Goal: Communication & Community: Answer question/provide support

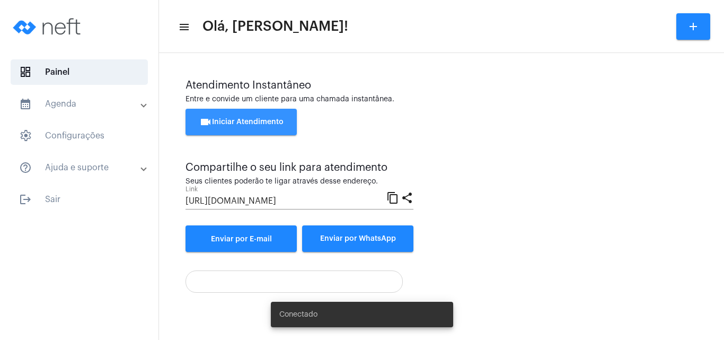
click at [241, 117] on button "videocam Iniciar Atendimento" at bounding box center [241, 122] width 111 height 27
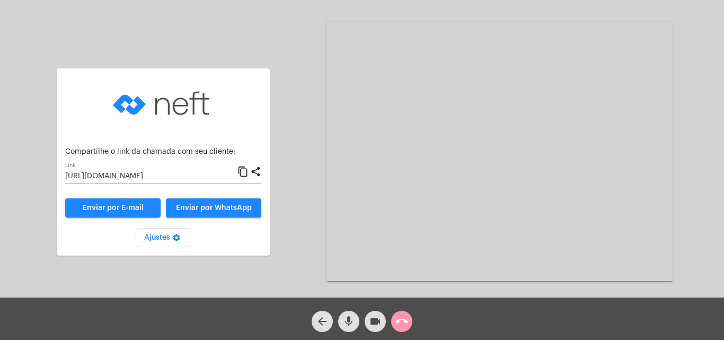
click at [242, 172] on mat-icon "content_copy" at bounding box center [243, 171] width 11 height 13
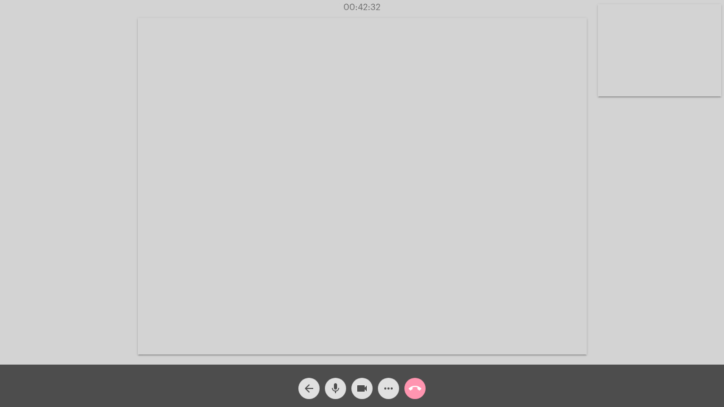
click at [415, 339] on mat-icon "call_end" at bounding box center [415, 388] width 13 height 13
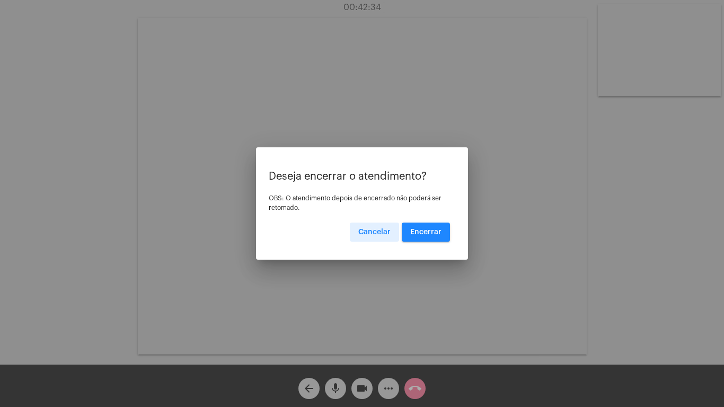
click at [424, 228] on button "Encerrar" at bounding box center [426, 232] width 48 height 19
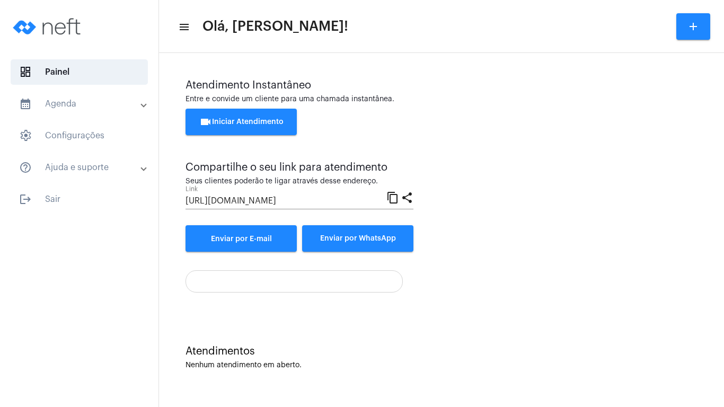
click at [126, 167] on mat-panel-title "help_outline Ajuda e suporte" at bounding box center [80, 167] width 122 height 13
click at [233, 126] on button "videocam Iniciar Atendimento" at bounding box center [241, 122] width 111 height 27
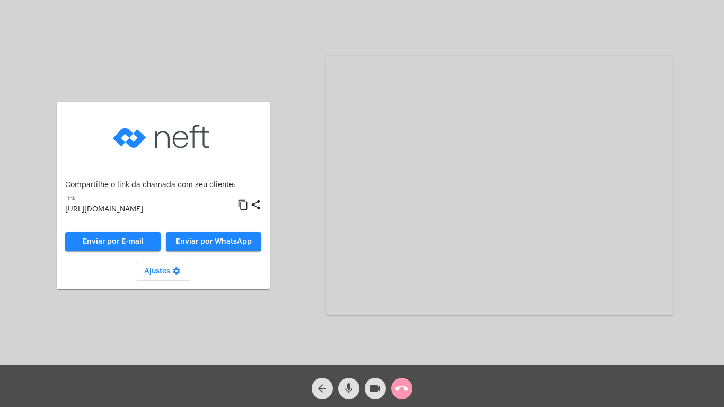
click at [242, 204] on mat-icon "content_copy" at bounding box center [243, 205] width 11 height 13
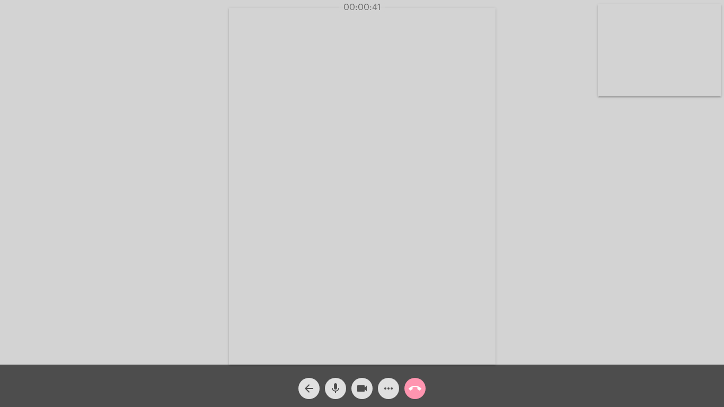
click at [269, 339] on div "arrow_back mic videocam more_horiz call_end" at bounding box center [362, 386] width 724 height 42
click at [410, 303] on video at bounding box center [362, 186] width 267 height 357
click at [125, 214] on video at bounding box center [170, 185] width 267 height 357
click at [411, 339] on mat-icon "call_end" at bounding box center [415, 388] width 13 height 13
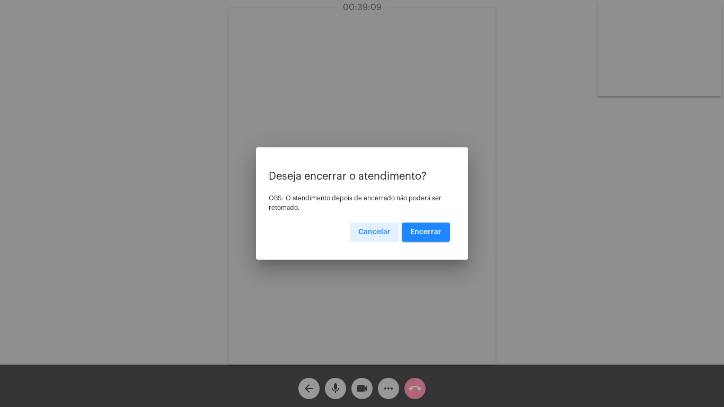
click at [419, 234] on span "Encerrar" at bounding box center [425, 232] width 31 height 7
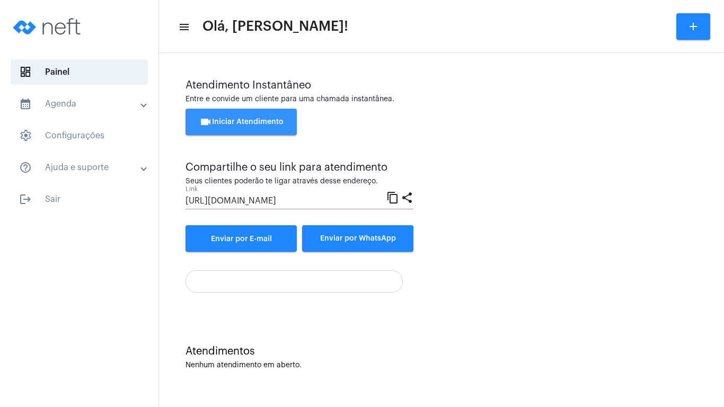
click at [229, 118] on button "videocam Iniciar Atendimento" at bounding box center [241, 122] width 111 height 27
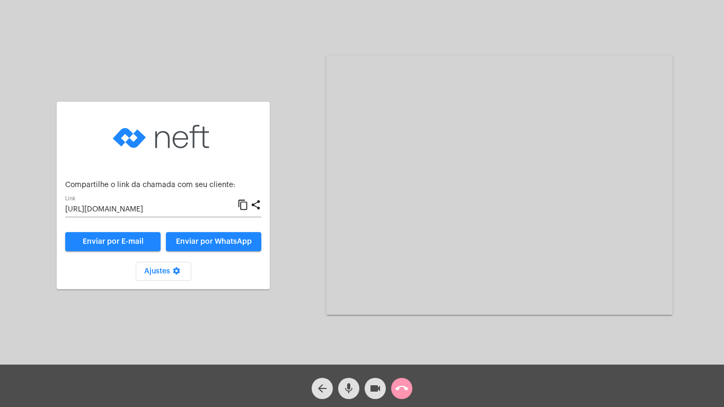
click at [243, 205] on mat-icon "content_copy" at bounding box center [243, 205] width 11 height 13
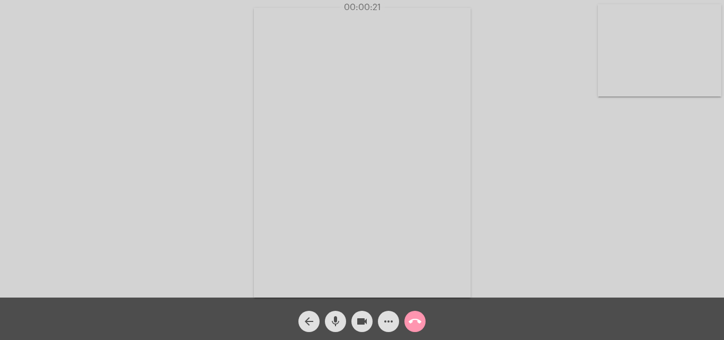
click at [625, 179] on div "Acessando Câmera e Microfone..." at bounding box center [362, 151] width 722 height 297
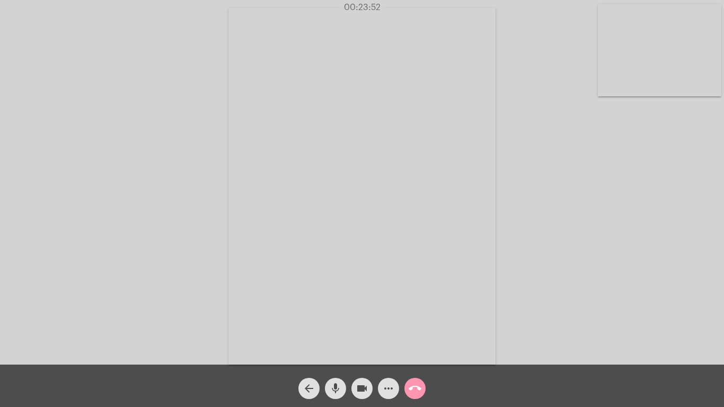
click at [411, 339] on mat-icon "call_end" at bounding box center [415, 388] width 13 height 13
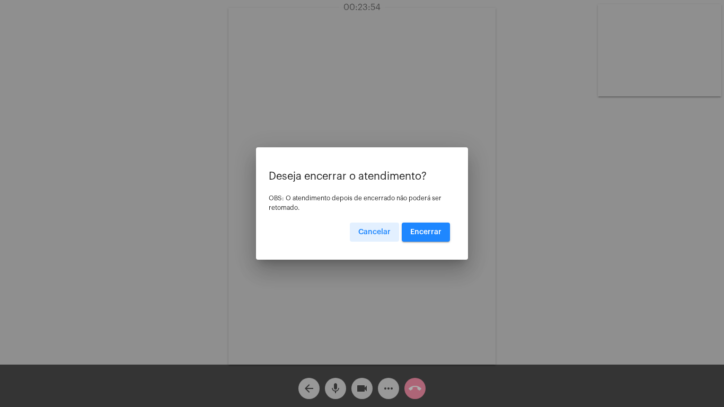
click at [424, 229] on span "Encerrar" at bounding box center [425, 232] width 31 height 7
